Goal: Task Accomplishment & Management: Use online tool/utility

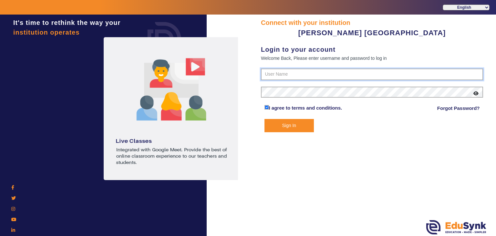
type input "7685859009"
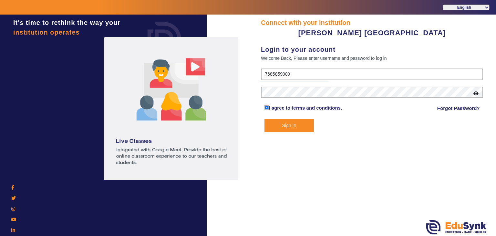
click at [283, 123] on button "Sign In" at bounding box center [290, 125] width 50 height 13
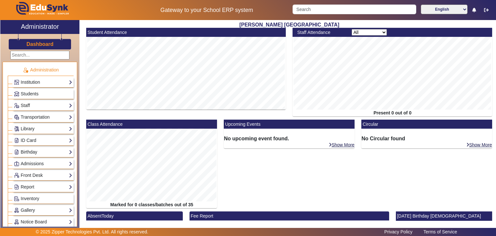
click at [41, 130] on link "Library" at bounding box center [43, 128] width 59 height 7
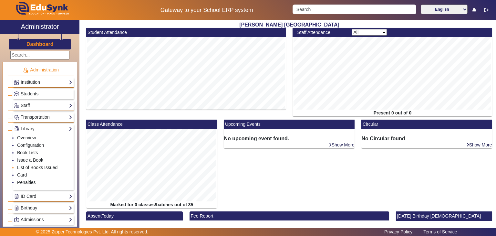
click at [41, 166] on link "List of Books Issued" at bounding box center [37, 167] width 40 height 5
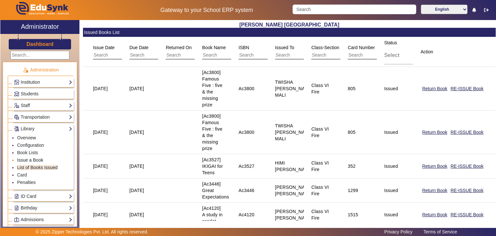
click at [35, 158] on link "Issue a Book" at bounding box center [30, 159] width 26 height 5
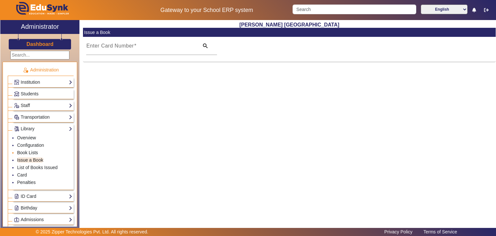
click at [35, 150] on link "Book Lists" at bounding box center [27, 152] width 21 height 5
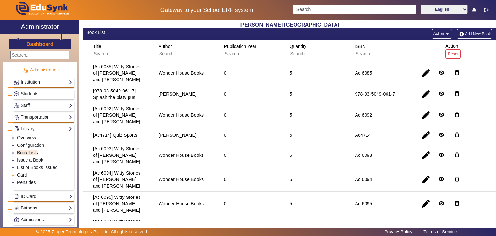
click at [24, 172] on link "Card" at bounding box center [22, 174] width 10 height 5
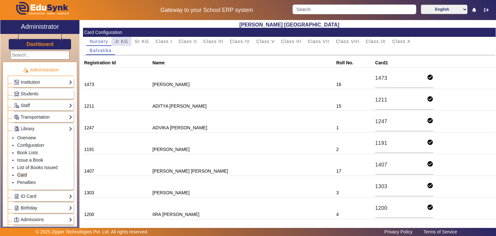
click at [121, 43] on span "Jr KG" at bounding box center [122, 41] width 14 height 5
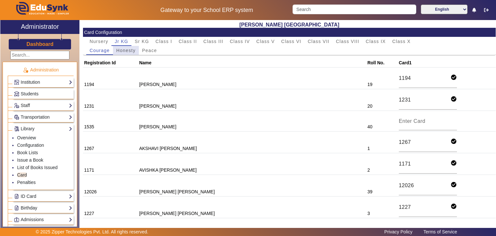
click at [120, 49] on span "Honesty" at bounding box center [125, 50] width 19 height 5
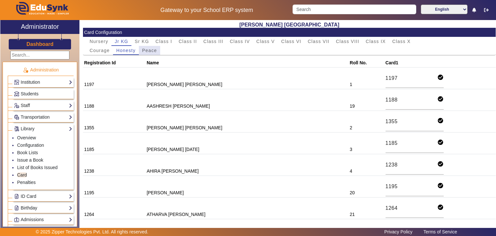
click at [149, 53] on span "Peace" at bounding box center [149, 50] width 15 height 9
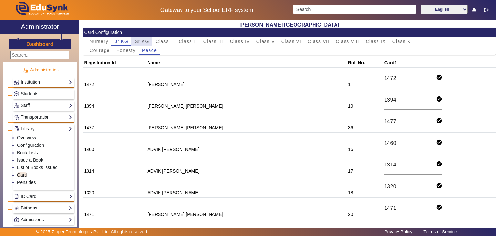
click at [148, 37] on span "Sr KG" at bounding box center [142, 41] width 14 height 9
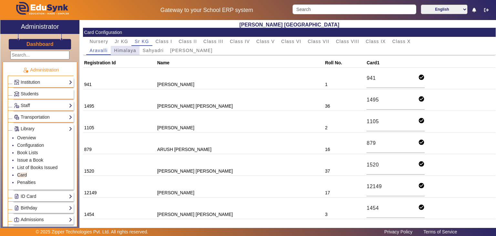
click at [128, 52] on span "Himalaya" at bounding box center [125, 50] width 22 height 5
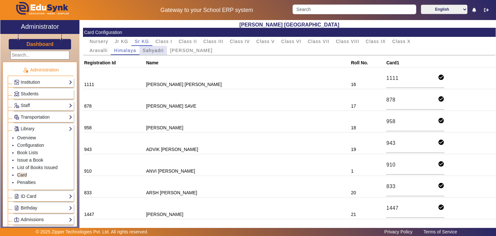
click at [156, 53] on span "Sahyadri" at bounding box center [153, 50] width 21 height 9
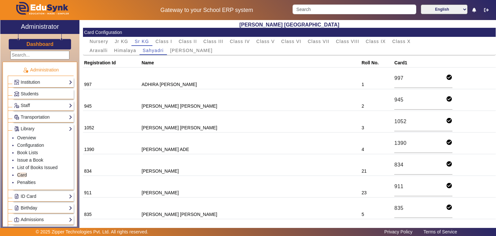
click at [182, 55] on span "[PERSON_NAME]" at bounding box center [191, 50] width 42 height 9
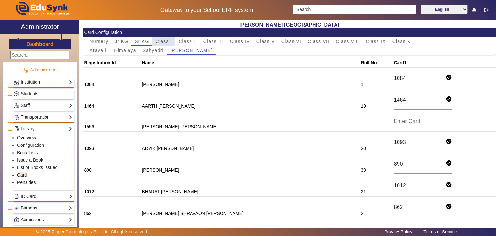
click at [163, 37] on span "Class I" at bounding box center [164, 41] width 17 height 9
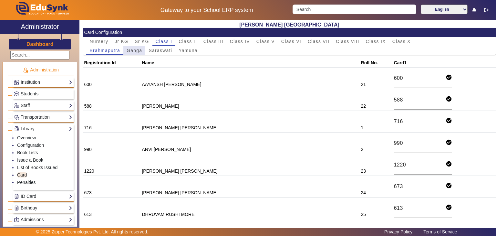
click at [140, 53] on span "Ganga" at bounding box center [135, 50] width 16 height 9
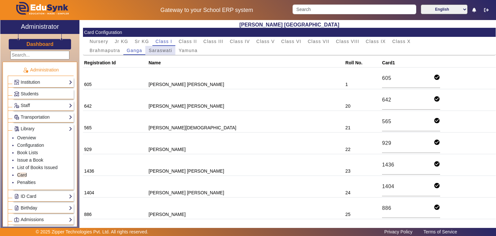
click at [151, 52] on span "Saraswati" at bounding box center [161, 50] width 24 height 5
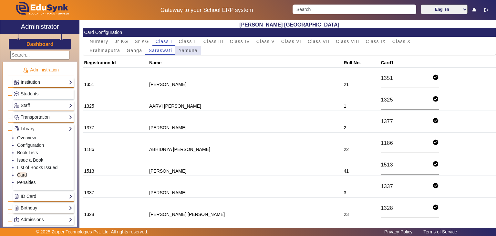
click at [195, 48] on span "Yamuna" at bounding box center [188, 50] width 19 height 5
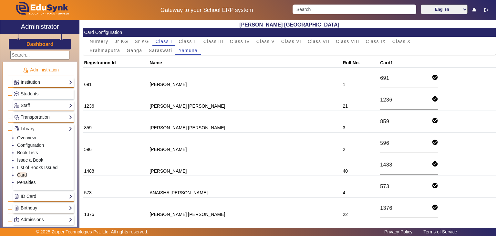
click at [142, 93] on td "1236" at bounding box center [116, 100] width 66 height 22
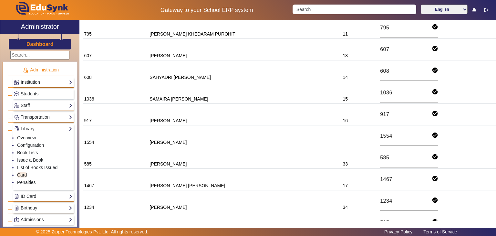
scroll to position [572, 0]
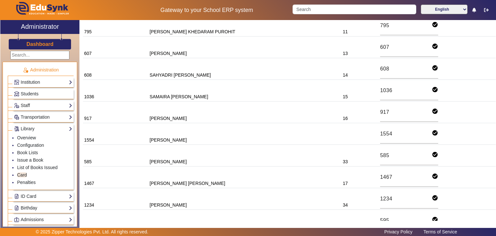
click at [197, 132] on td "[PERSON_NAME]" at bounding box center [245, 134] width 193 height 22
click at [88, 132] on td "1554" at bounding box center [116, 134] width 66 height 22
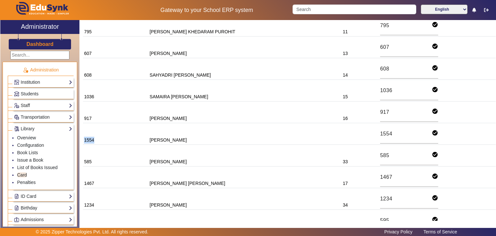
click at [88, 132] on td "1554" at bounding box center [116, 134] width 66 height 22
click at [192, 132] on td "[PERSON_NAME]" at bounding box center [245, 134] width 193 height 22
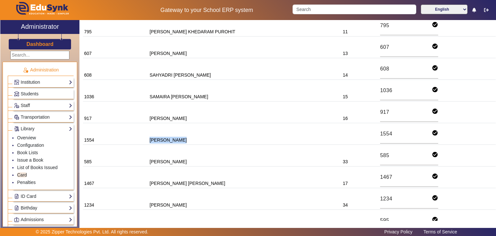
click at [192, 132] on td "[PERSON_NAME]" at bounding box center [245, 134] width 193 height 22
click at [304, 123] on td "[PERSON_NAME]" at bounding box center [245, 134] width 193 height 22
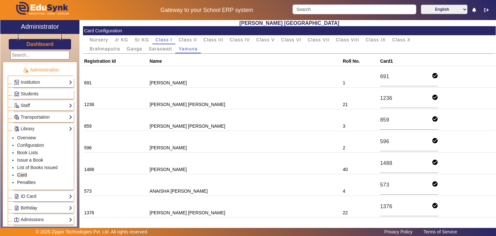
scroll to position [0, 0]
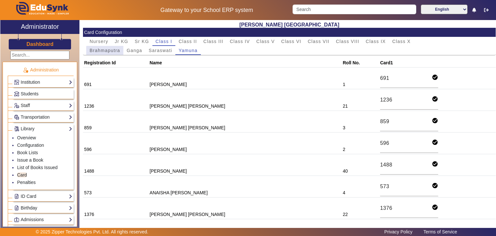
click at [106, 53] on span "Brahmaputra" at bounding box center [105, 50] width 31 height 9
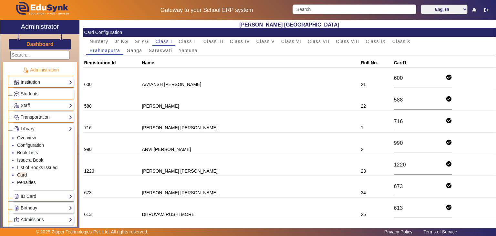
click at [157, 53] on span "Saraswati" at bounding box center [161, 50] width 24 height 5
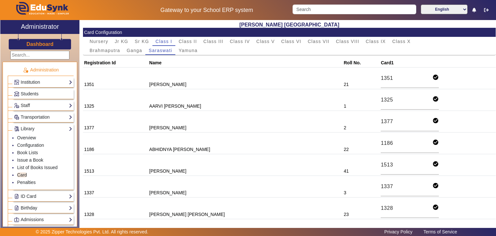
click at [255, 77] on td "[PERSON_NAME]" at bounding box center [245, 79] width 195 height 22
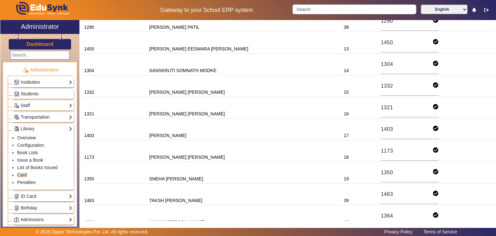
scroll to position [706, 0]
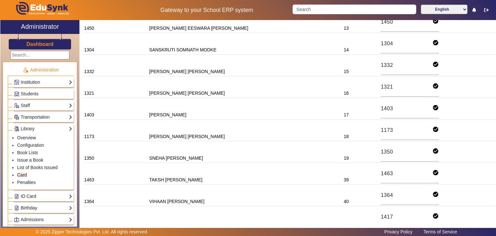
click at [251, 77] on td "[PERSON_NAME] [PERSON_NAME]" at bounding box center [245, 87] width 195 height 22
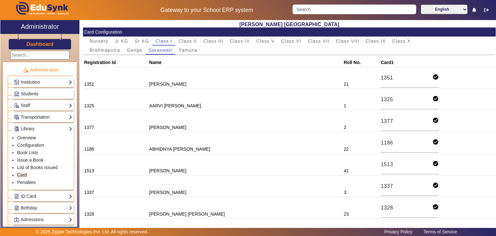
scroll to position [0, 0]
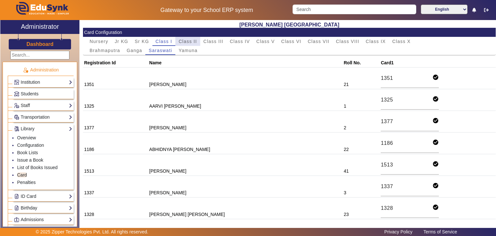
click at [192, 43] on span "Class II" at bounding box center [188, 41] width 18 height 5
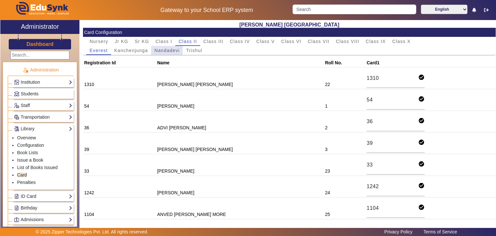
click at [175, 52] on span "Nandadevi" at bounding box center [167, 50] width 25 height 5
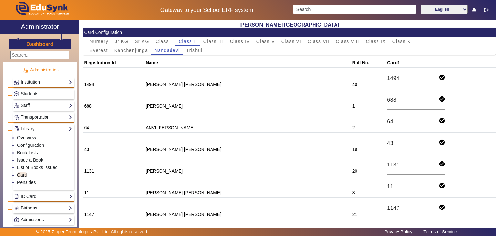
click at [251, 152] on td "[PERSON_NAME] [PERSON_NAME]" at bounding box center [247, 144] width 207 height 22
click at [139, 54] on span "Kanchenjunga" at bounding box center [131, 50] width 34 height 9
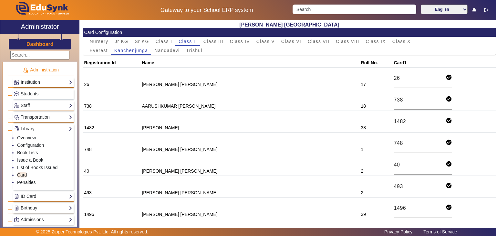
click at [360, 169] on td "2" at bounding box center [376, 165] width 33 height 22
click at [360, 171] on td "2" at bounding box center [376, 165] width 33 height 22
click at [360, 192] on td "2" at bounding box center [376, 187] width 33 height 22
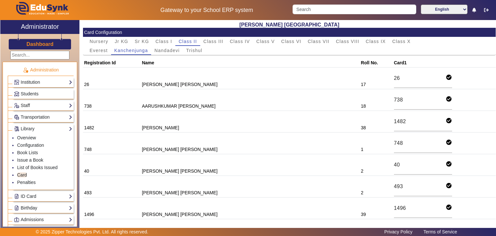
click at [360, 192] on td "2" at bounding box center [376, 187] width 33 height 22
click at [360, 169] on td "2" at bounding box center [376, 165] width 33 height 22
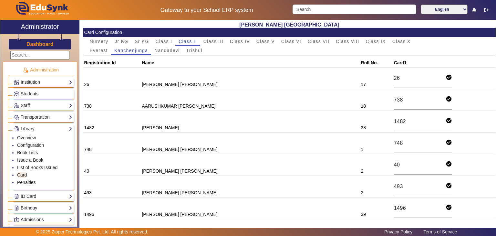
click at [194, 169] on td "[PERSON_NAME] [PERSON_NAME]" at bounding box center [250, 165] width 219 height 22
copy td "[PERSON_NAME] [PERSON_NAME]"
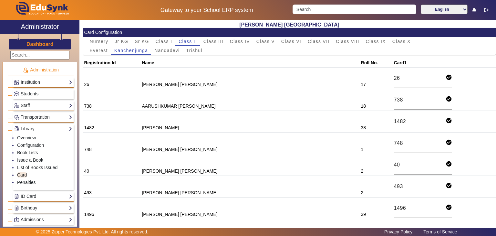
click at [467, 144] on td "748 check_circle" at bounding box center [444, 144] width 103 height 22
click at [220, 192] on td "[PERSON_NAME] [PERSON_NAME]" at bounding box center [250, 187] width 219 height 22
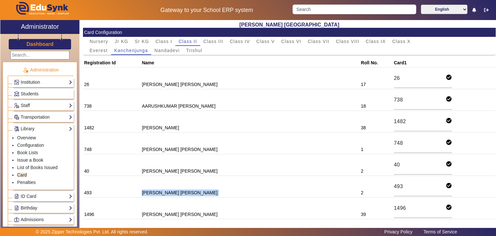
copy td "[PERSON_NAME] [PERSON_NAME]"
click at [273, 140] on td "[PERSON_NAME] [PERSON_NAME]" at bounding box center [250, 144] width 219 height 22
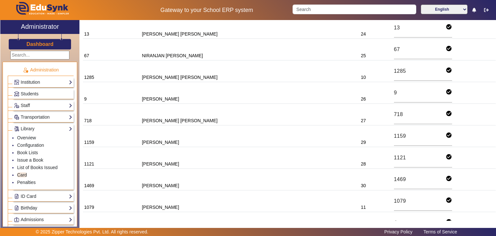
scroll to position [478, 0]
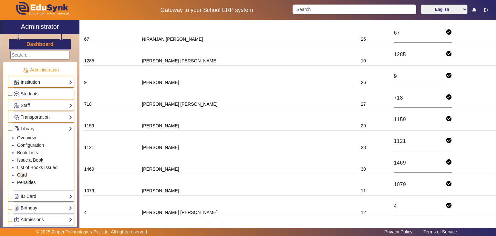
click at [189, 142] on td "[PERSON_NAME]" at bounding box center [250, 142] width 219 height 22
copy td "[PERSON_NAME]"
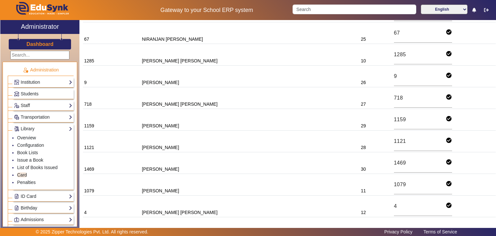
click at [219, 160] on td "[PERSON_NAME]" at bounding box center [250, 163] width 219 height 22
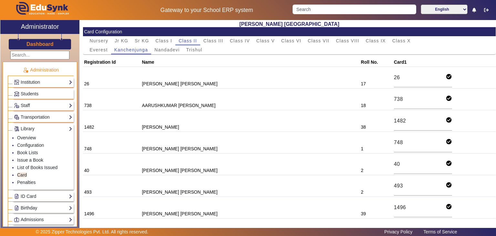
scroll to position [0, 0]
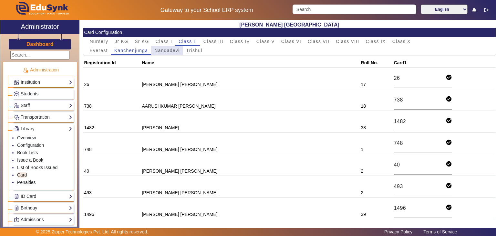
click at [167, 50] on span "Nandadevi" at bounding box center [167, 50] width 25 height 5
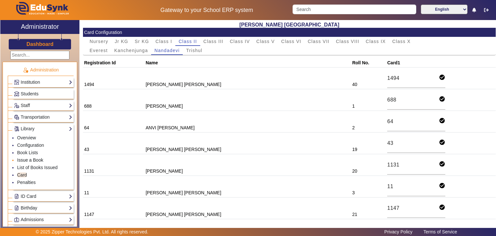
click at [31, 159] on link "Issue a Book" at bounding box center [30, 159] width 26 height 5
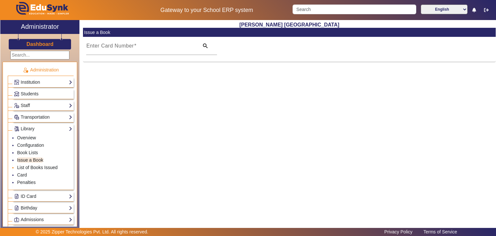
click at [28, 168] on link "List of Books Issued" at bounding box center [37, 167] width 40 height 5
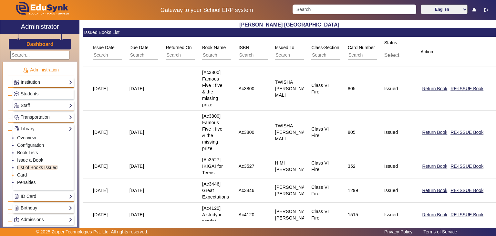
click at [25, 174] on link "Card" at bounding box center [22, 174] width 10 height 5
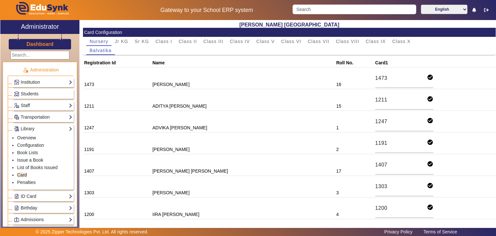
click at [92, 84] on td "1473" at bounding box center [117, 79] width 69 height 22
copy td "1473"
click at [25, 158] on link "Issue a Book" at bounding box center [30, 159] width 26 height 5
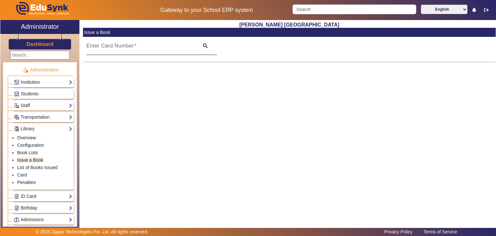
click at [123, 48] on mat-label "Enter Card Number" at bounding box center [110, 45] width 48 height 5
click at [123, 48] on input "Enter Card Number" at bounding box center [140, 49] width 109 height 8
paste input "1473"
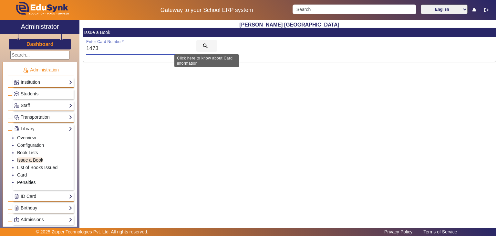
type input "1473"
click at [205, 47] on mat-icon "search" at bounding box center [205, 46] width 6 height 6
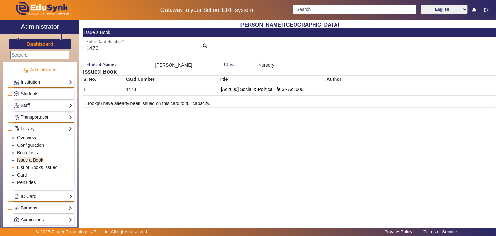
click at [32, 166] on link "List of Books Issued" at bounding box center [37, 167] width 40 height 5
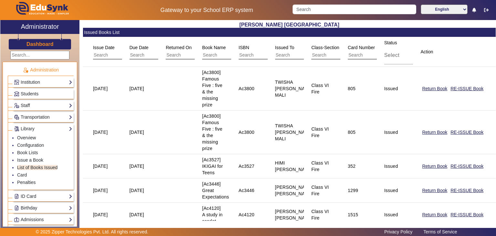
click at [145, 101] on mat-cell "[DATE]" at bounding box center [140, 89] width 37 height 44
click at [479, 71] on mat-cell "Return Book RE-ISSUE Book" at bounding box center [454, 89] width 83 height 44
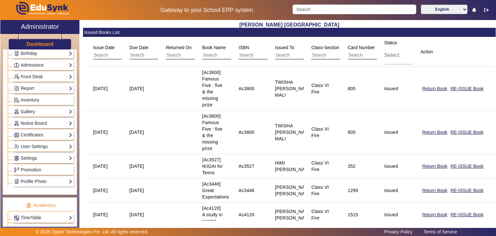
scroll to position [309, 0]
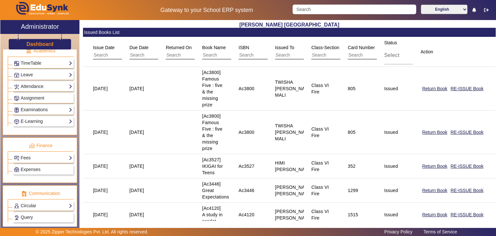
click at [75, 130] on div "Administration Institution Institution Details Session Configuration Classes/Ba…" at bounding box center [39, 137] width 79 height 177
click at [76, 129] on div "Administration Institution Institution Details Session Configuration Classes/Ba…" at bounding box center [39, 137] width 79 height 177
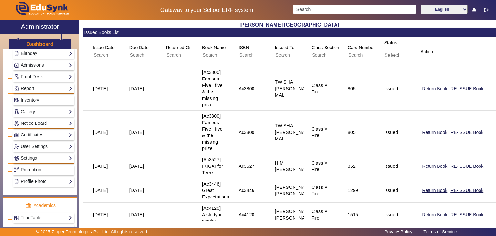
scroll to position [0, 0]
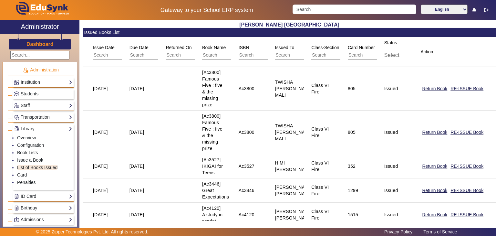
click at [76, 114] on div "Administration Institution Institution Details Session Configuration Classes/Ba…" at bounding box center [39, 137] width 79 height 177
